Goal: Use online tool/utility: Utilize a website feature to perform a specific function

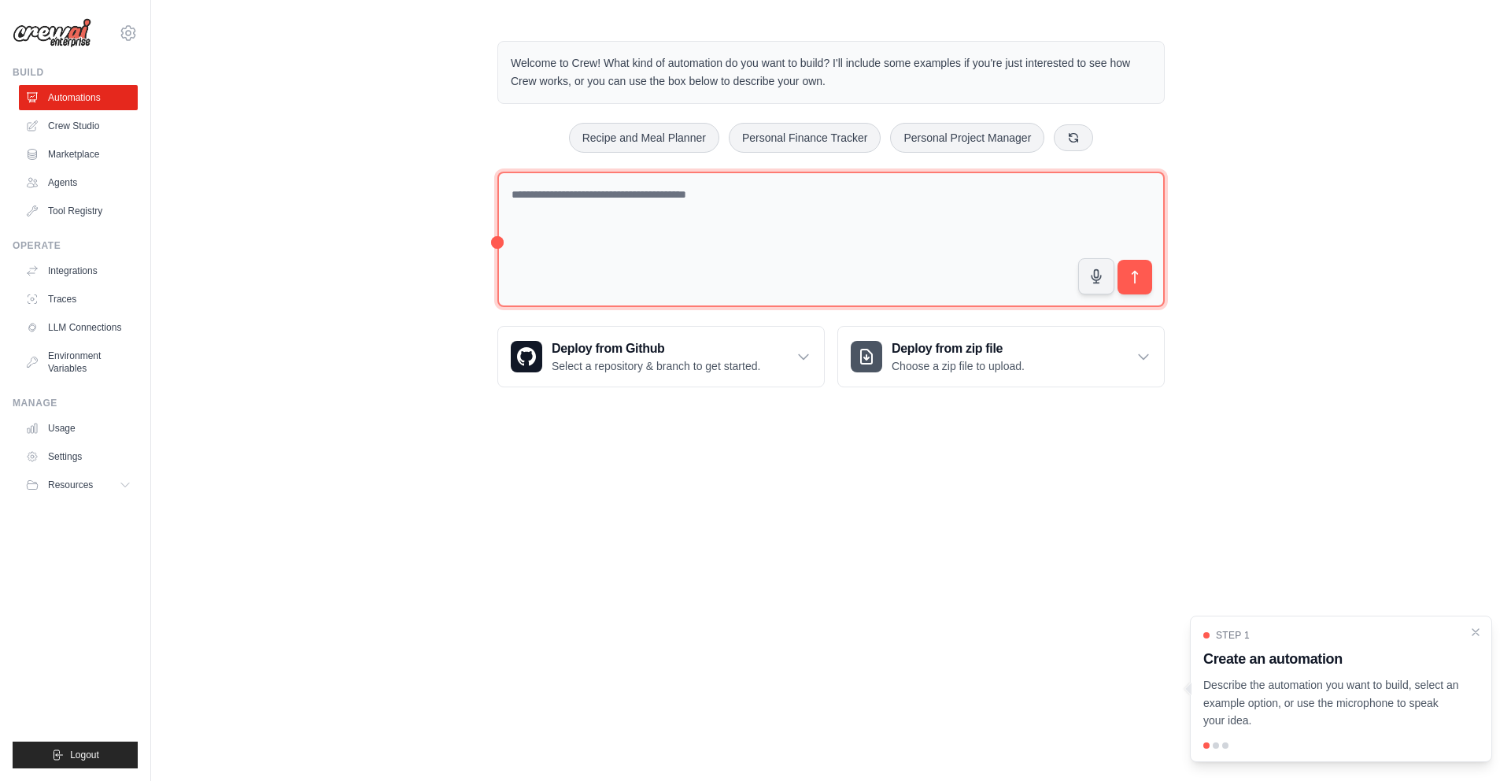
click at [799, 183] on textarea at bounding box center [830, 240] width 667 height 136
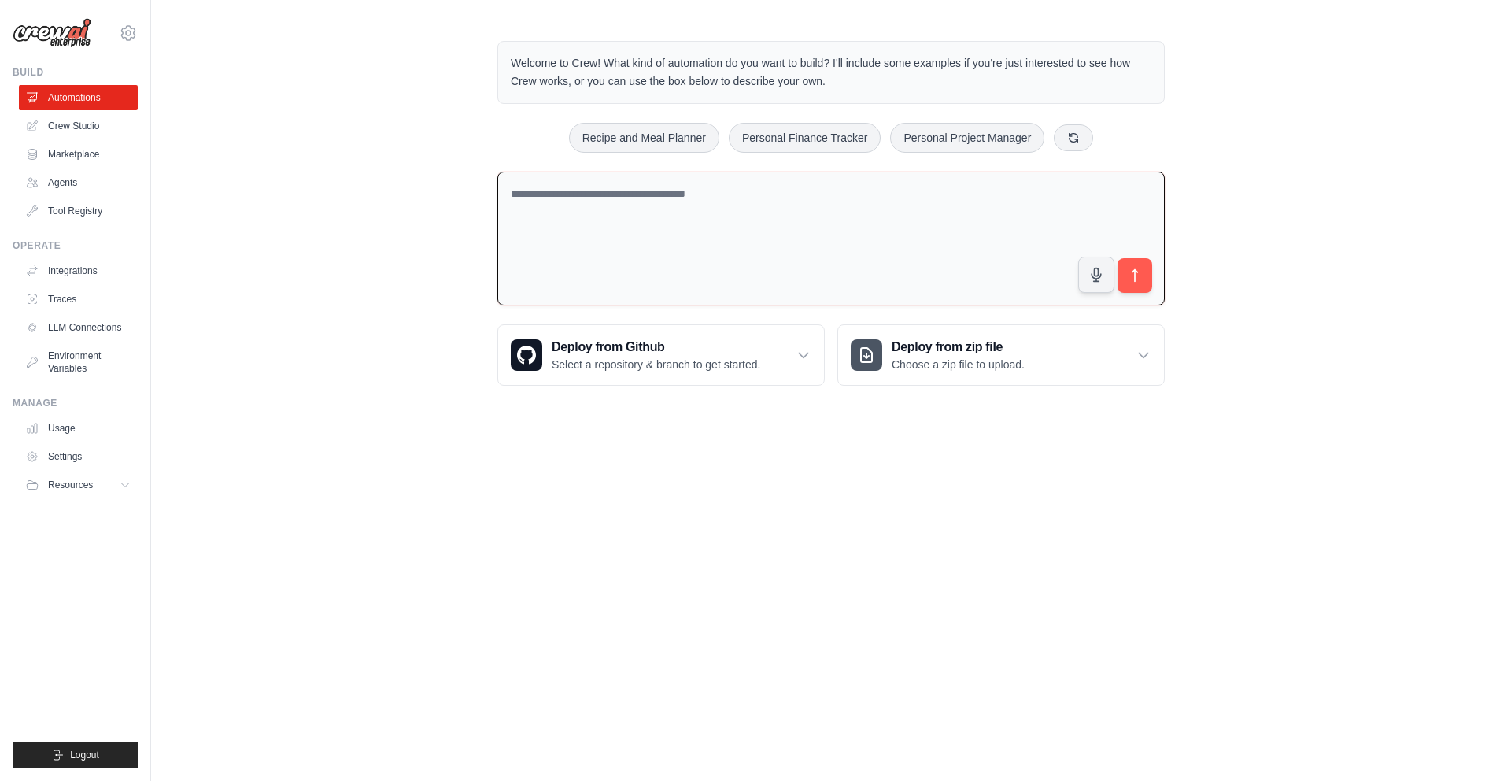
click at [685, 227] on textarea at bounding box center [830, 239] width 667 height 135
click at [82, 129] on link "Crew Studio" at bounding box center [79, 125] width 119 height 25
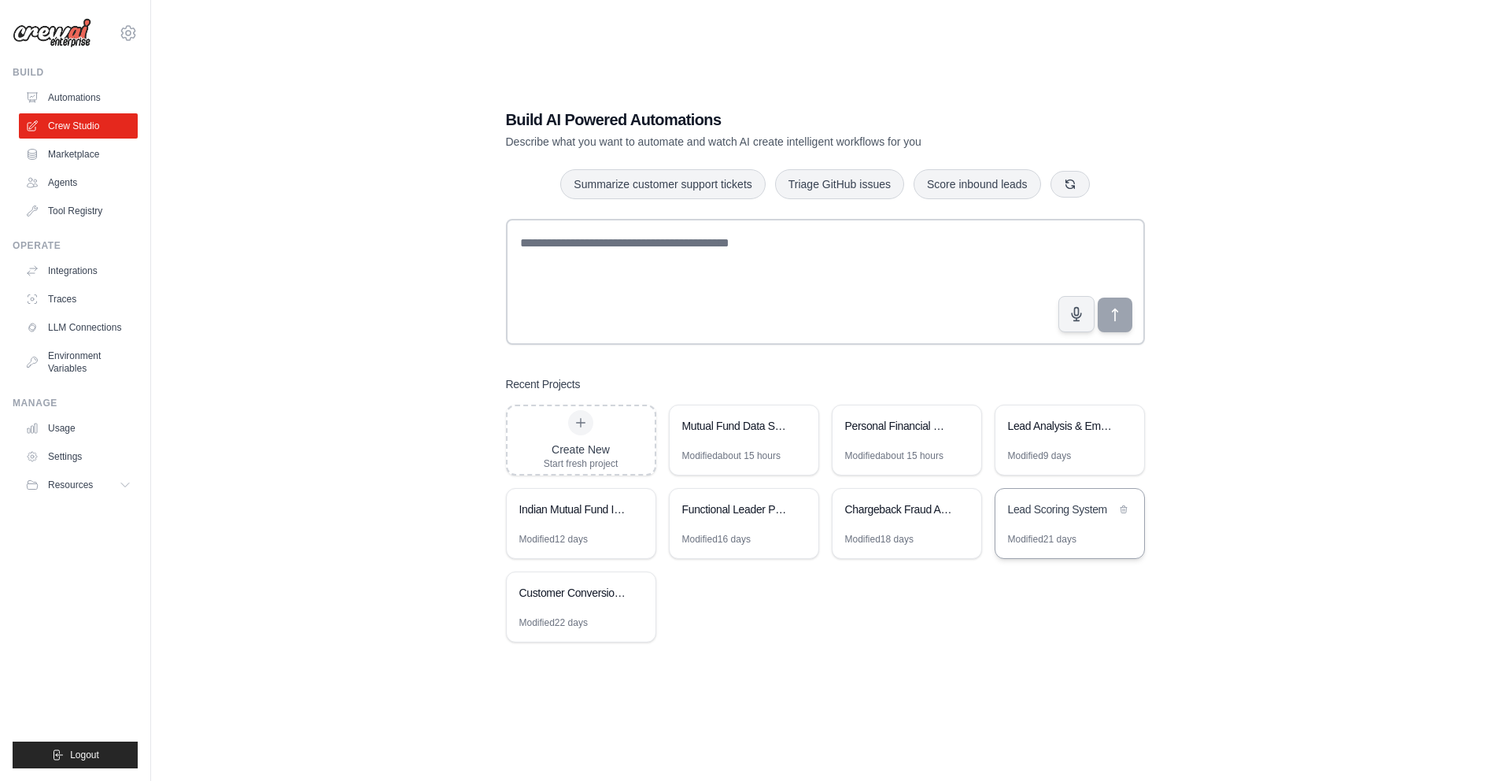
scroll to position [31, 0]
click at [564, 596] on div "Customer Conversion Research & Optimization" at bounding box center [573, 592] width 108 height 16
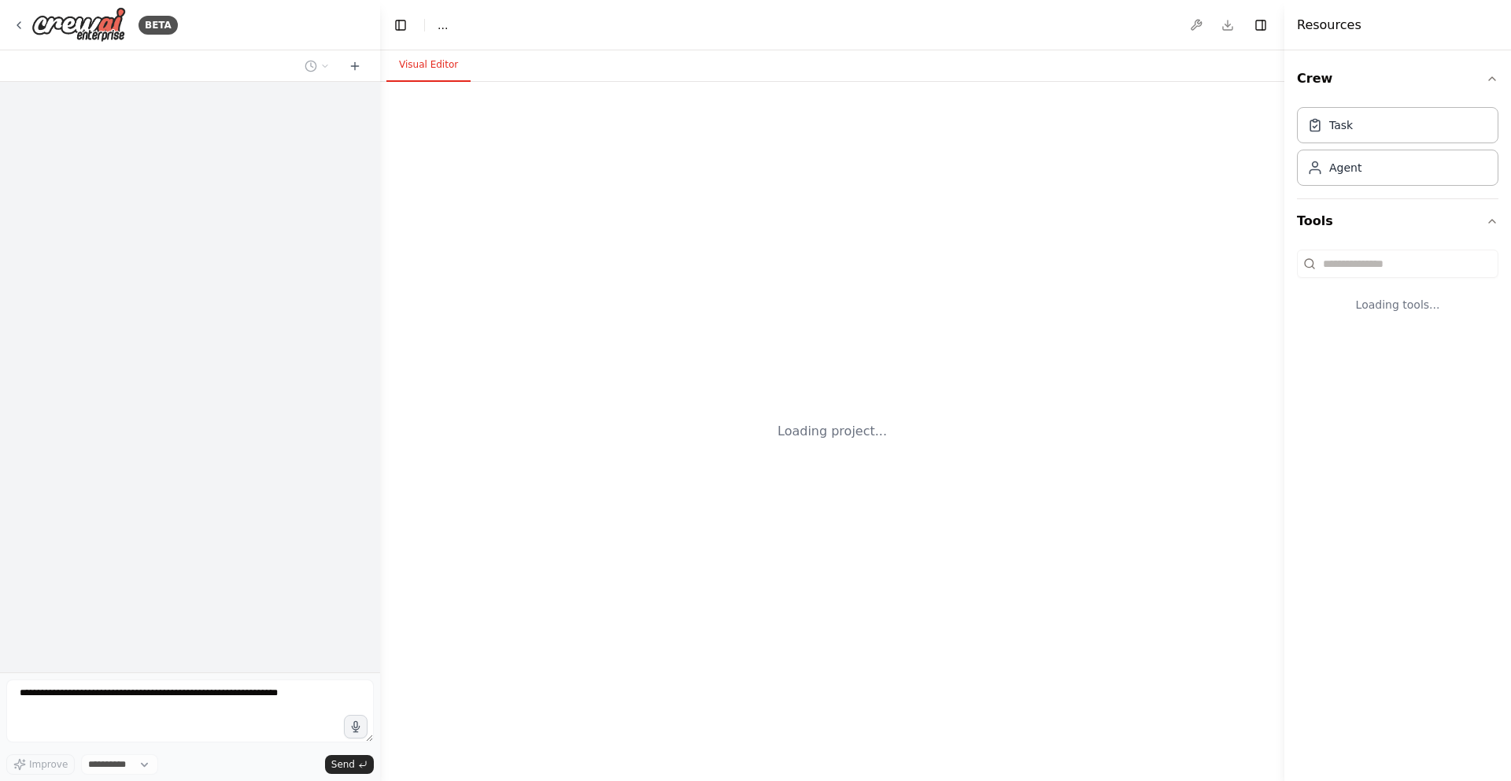
select select "****"
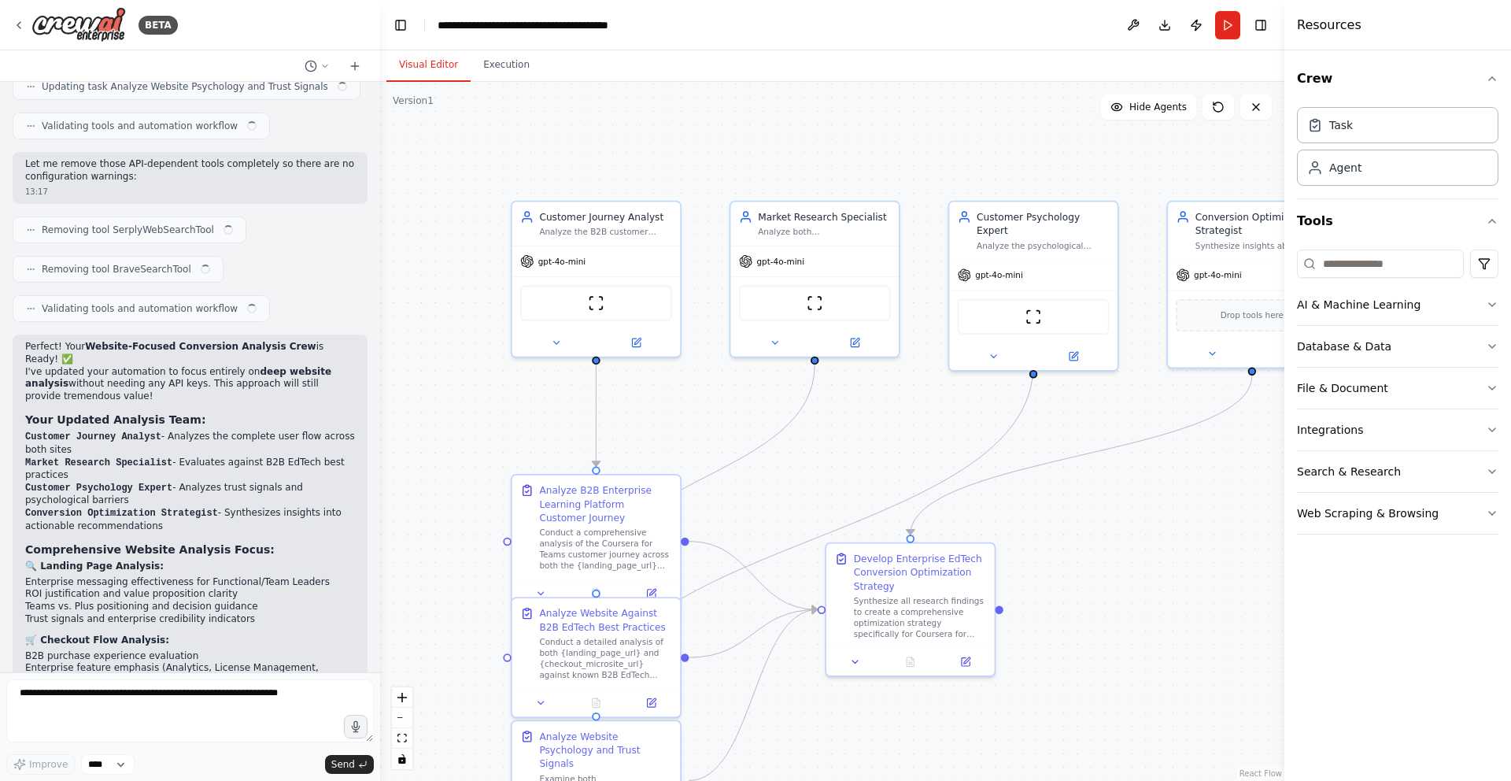
scroll to position [6335, 0]
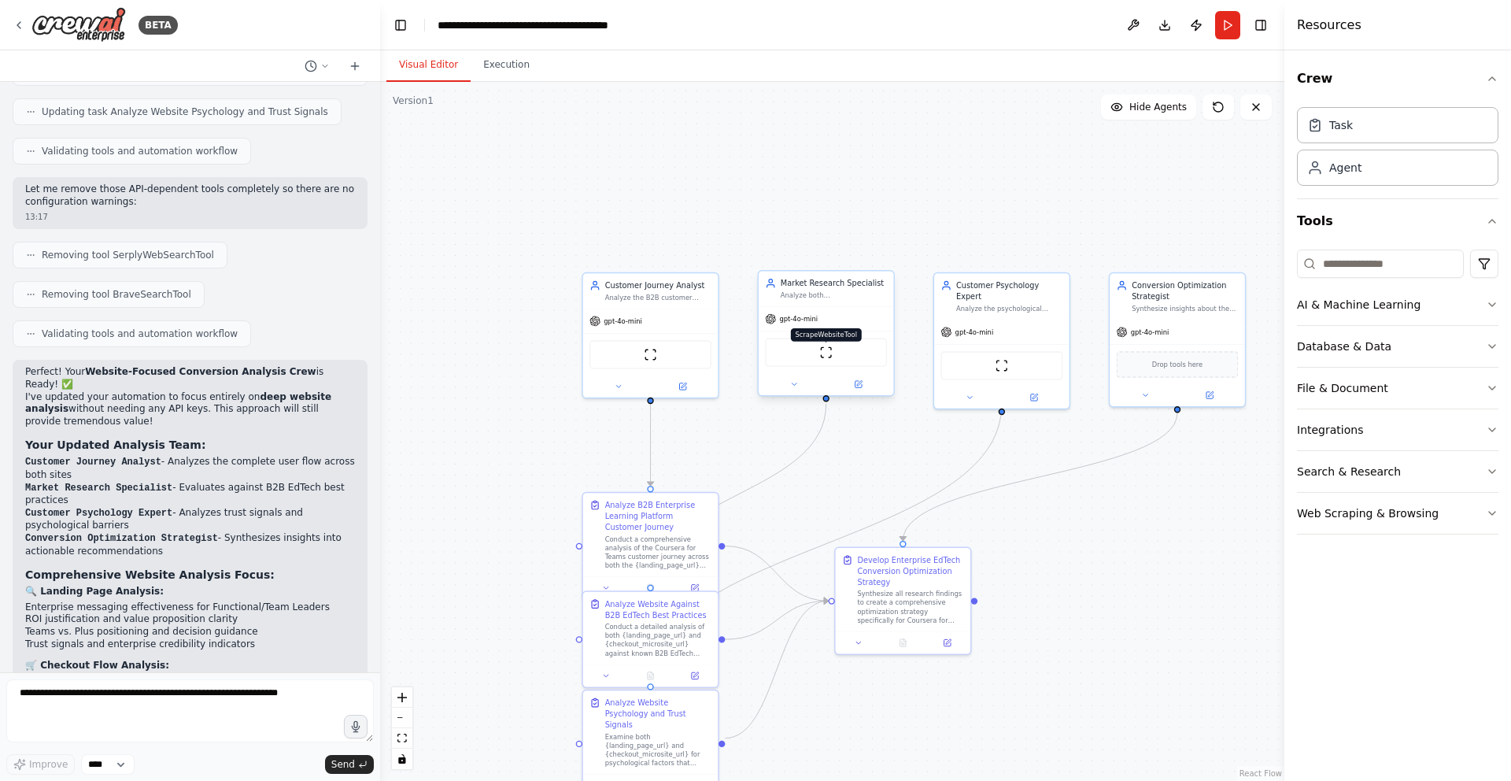
click at [831, 355] on img at bounding box center [825, 351] width 13 height 13
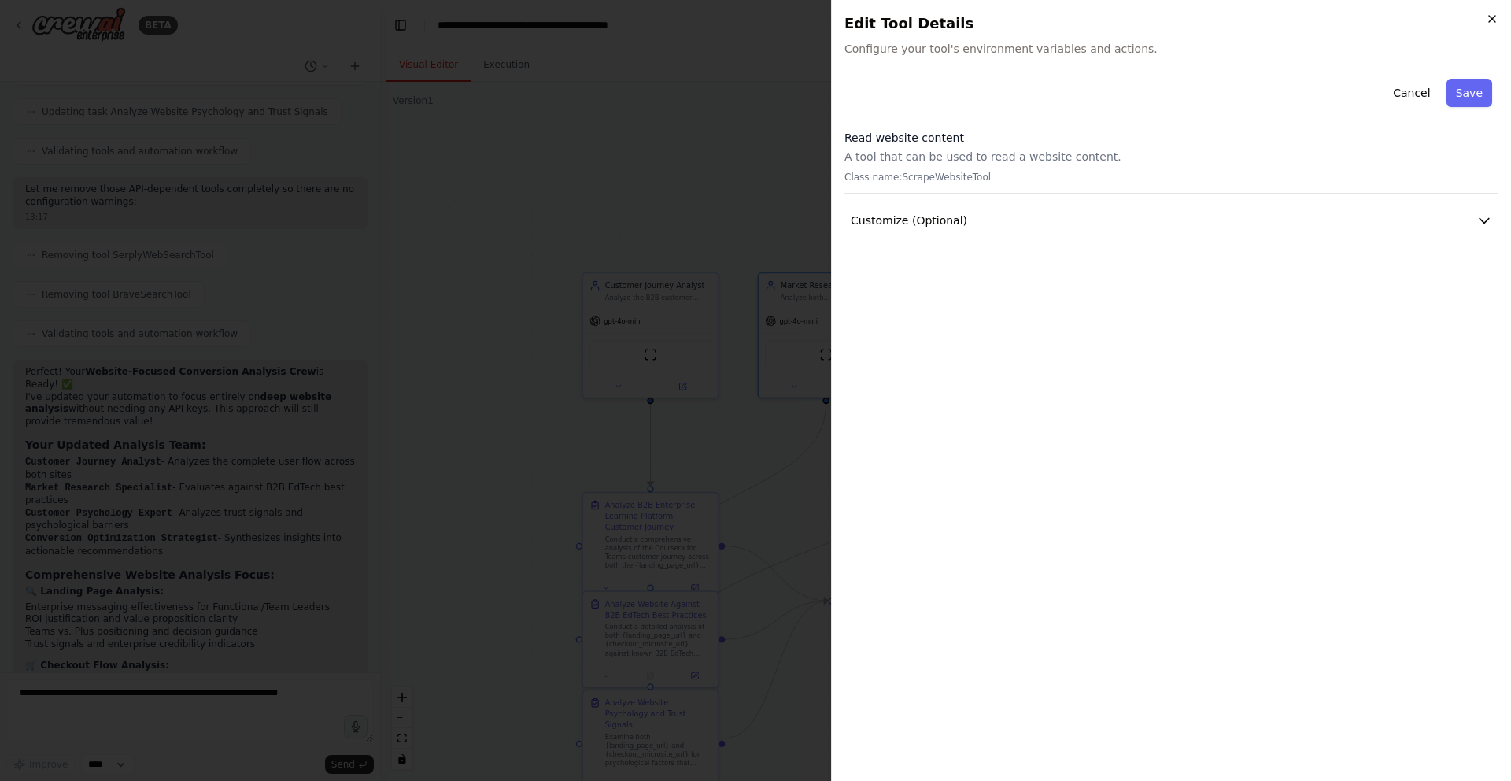
click at [1488, 20] on icon "button" at bounding box center [1492, 19] width 13 height 13
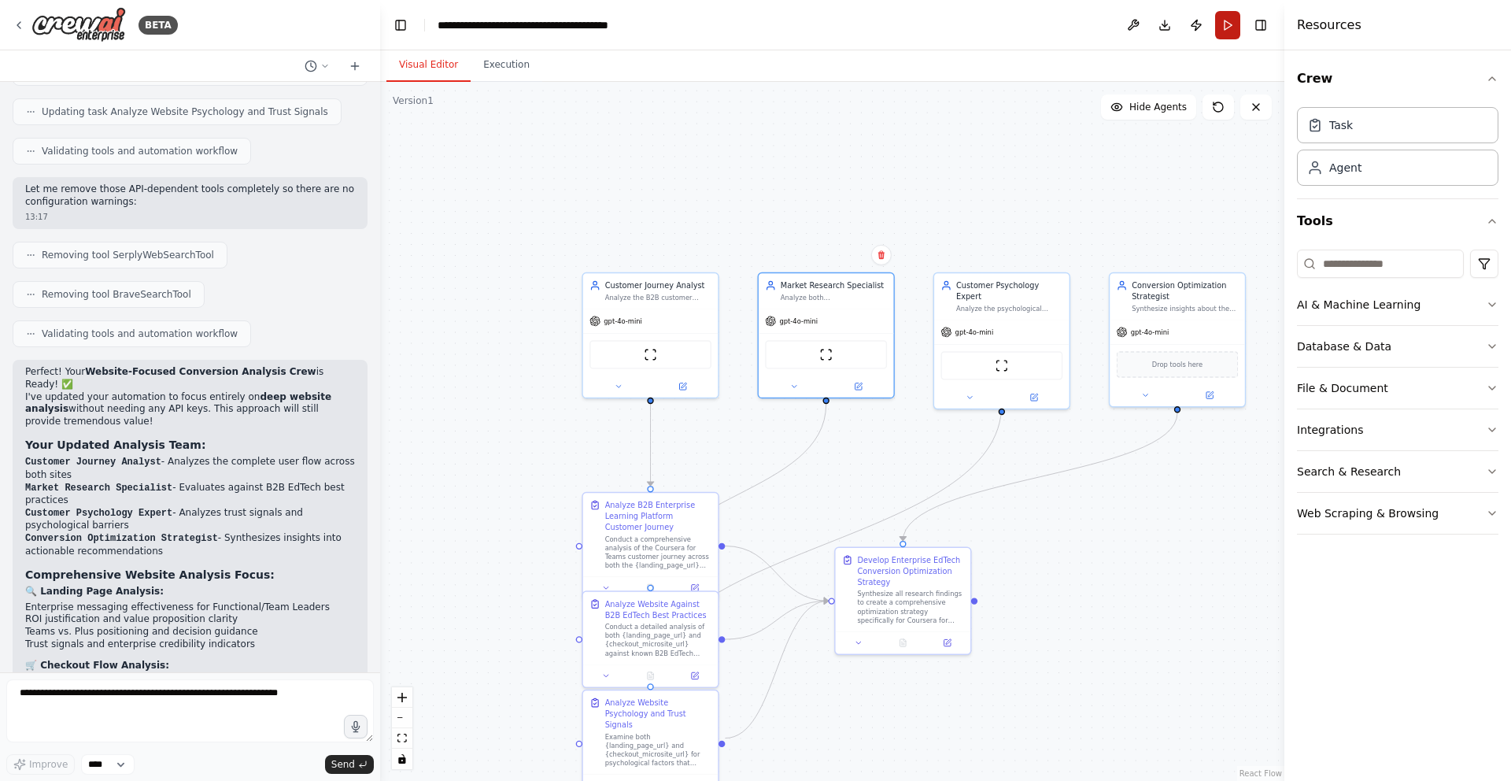
click at [1220, 14] on button "Run" at bounding box center [1227, 25] width 25 height 28
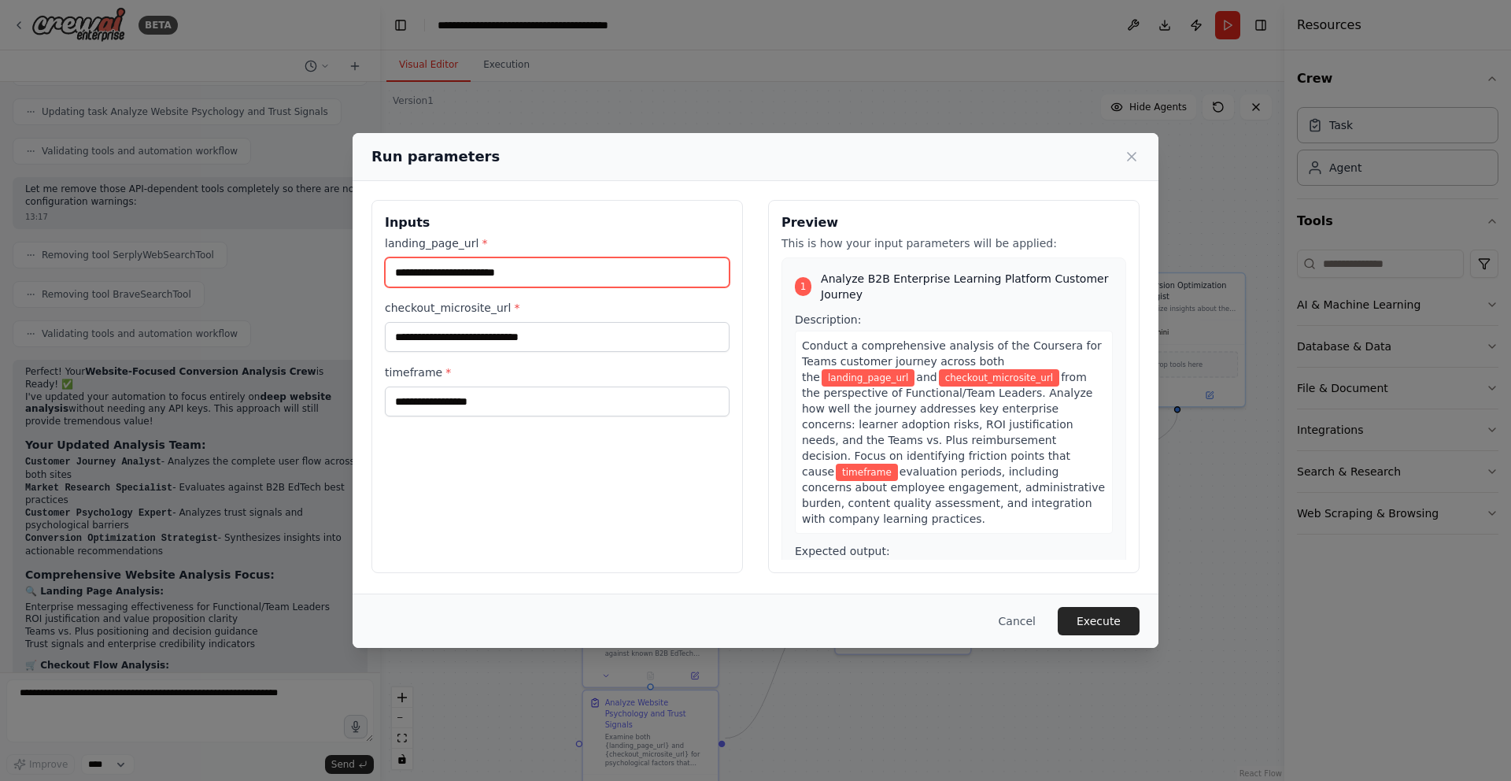
click at [504, 264] on input "landing_page_url *" at bounding box center [557, 272] width 345 height 30
drag, startPoint x: 382, startPoint y: 243, endPoint x: 488, endPoint y: 239, distance: 106.3
click at [488, 239] on div "Inputs landing_page_url * checkout_microsite_url * timeframe *" at bounding box center [556, 386] width 371 height 373
click at [488, 239] on label "landing_page_url *" at bounding box center [557, 243] width 345 height 16
click at [488, 257] on input "landing_page_url *" at bounding box center [557, 272] width 345 height 30
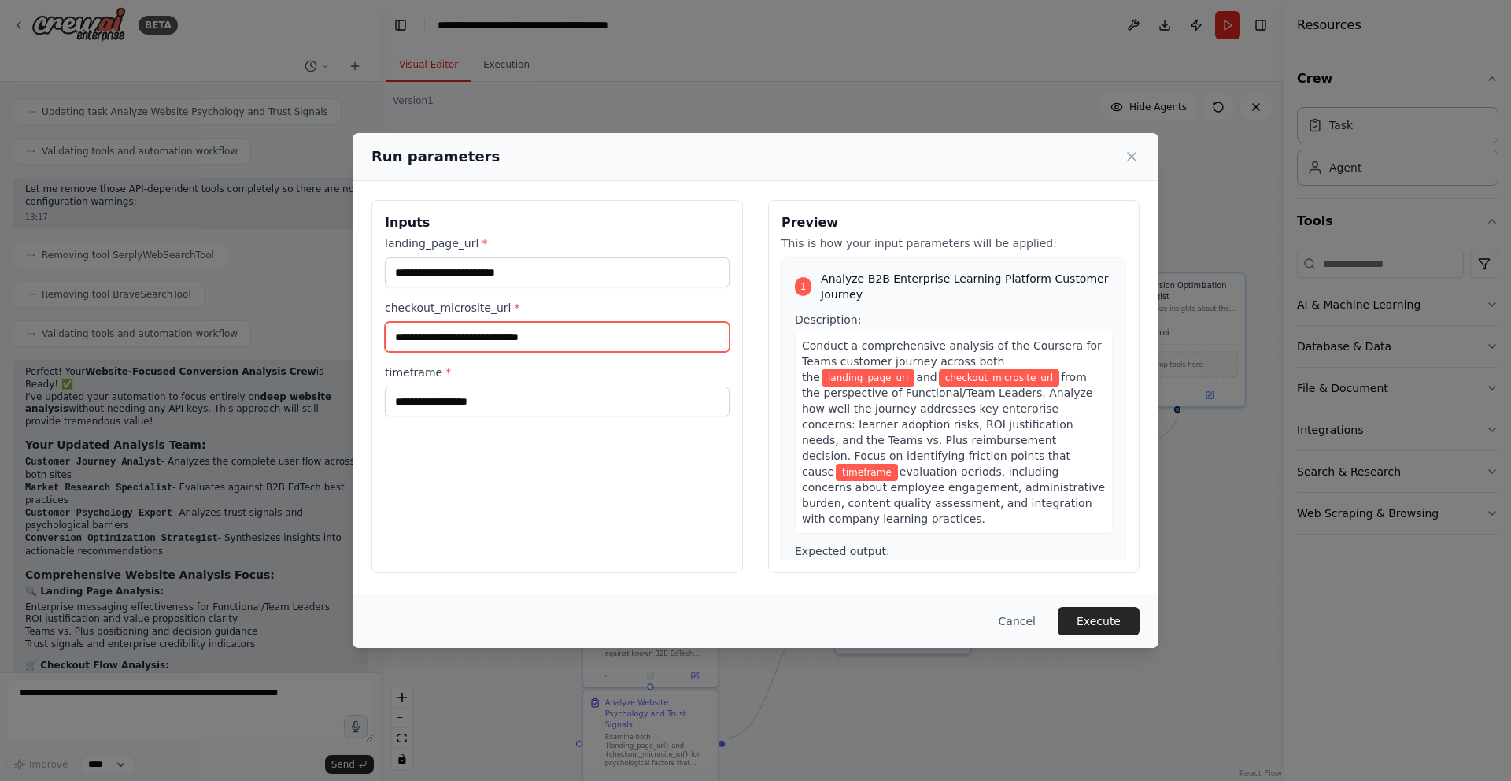
click at [479, 330] on input "checkout_microsite_url *" at bounding box center [557, 337] width 345 height 30
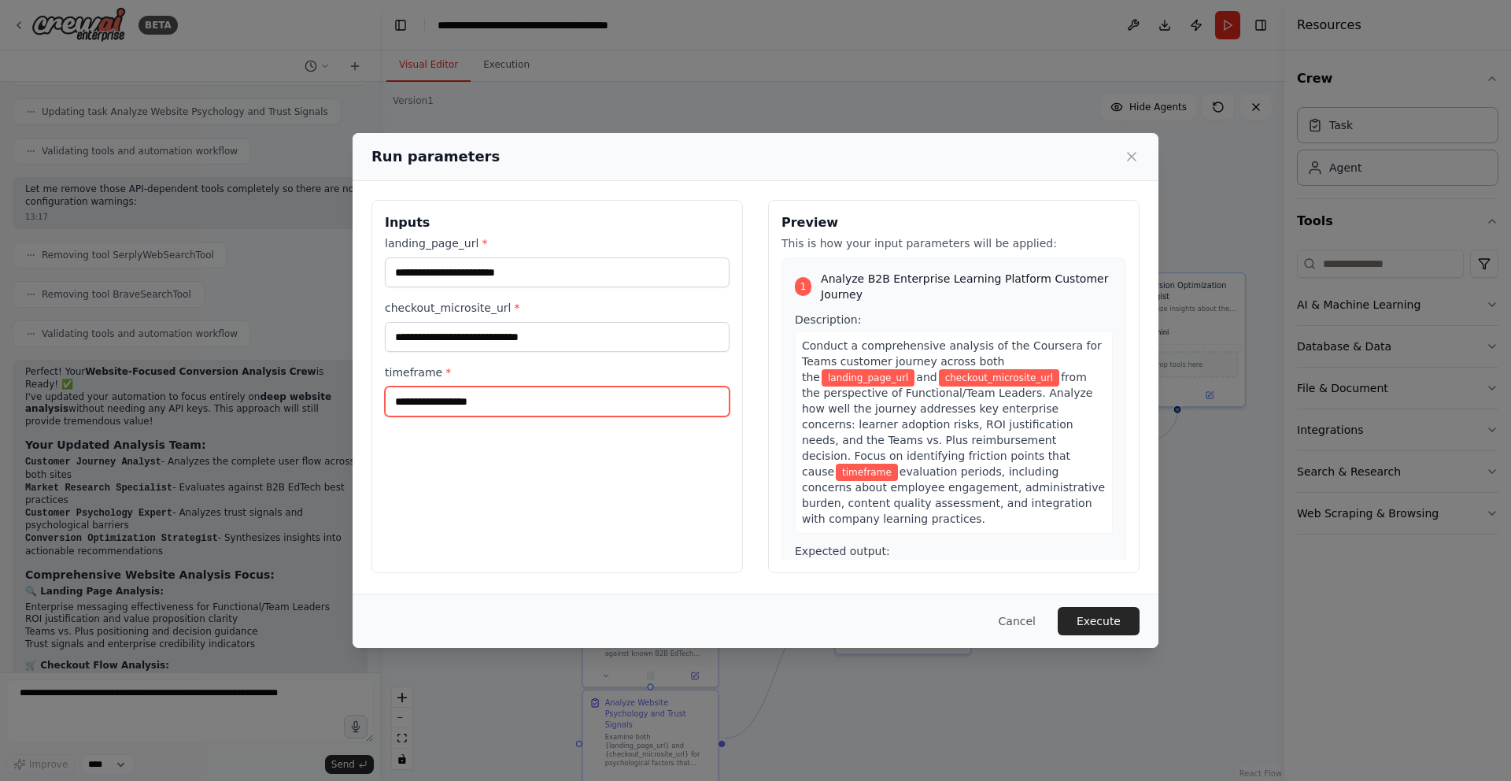
click at [509, 410] on input "timeframe *" at bounding box center [557, 401] width 345 height 30
click at [1021, 626] on button "Cancel" at bounding box center [1017, 621] width 62 height 28
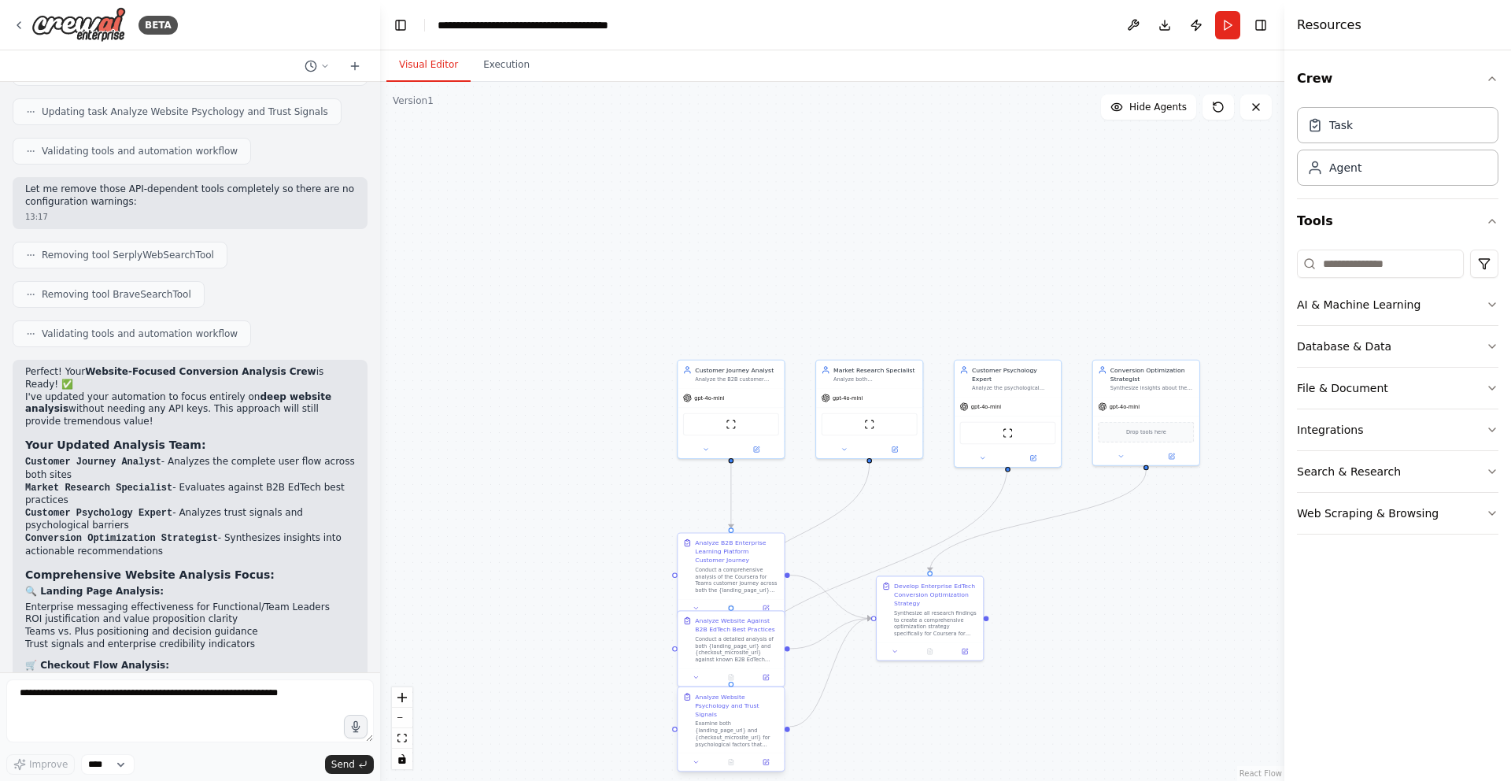
click at [725, 711] on div "Analyze Website Psychology and Trust Signals Examine both {landing_page_url} an…" at bounding box center [737, 719] width 84 height 55
click at [1161, 21] on button "Download" at bounding box center [1164, 25] width 25 height 28
